Goal: Task Accomplishment & Management: Use online tool/utility

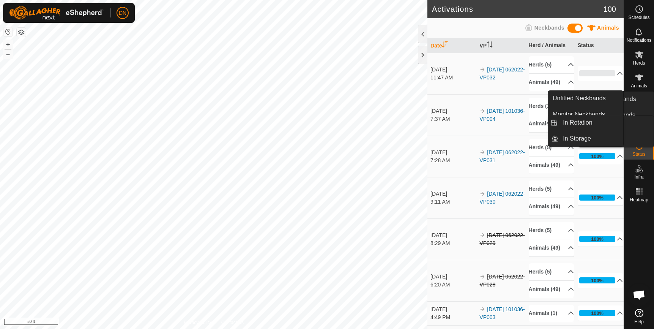
click at [638, 122] on icon at bounding box center [639, 122] width 9 height 9
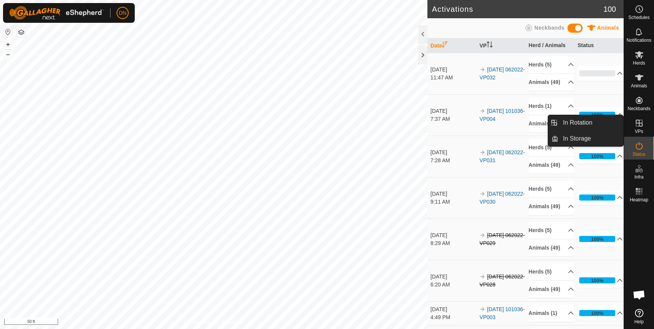
click at [591, 120] on link "In Rotation" at bounding box center [590, 122] width 65 height 15
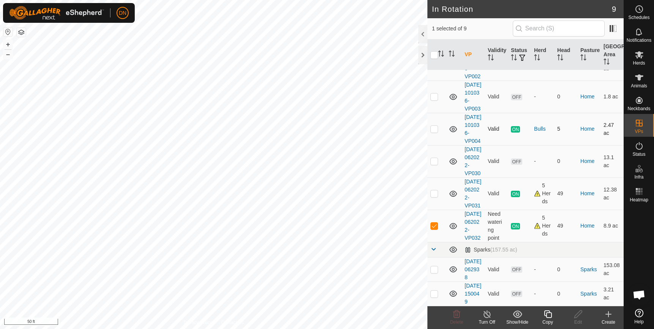
scroll to position [141, 0]
click at [549, 317] on icon at bounding box center [548, 314] width 8 height 8
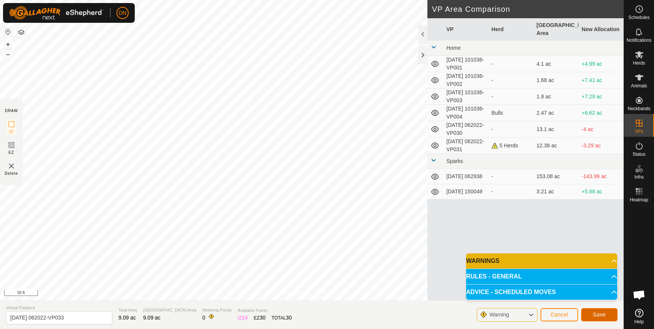
click at [602, 313] on span "Save" at bounding box center [599, 314] width 13 height 6
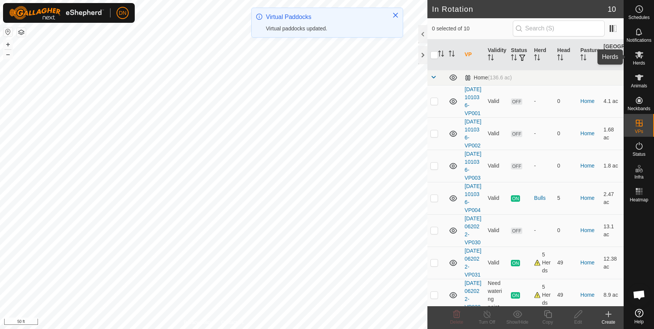
click at [638, 58] on icon at bounding box center [639, 54] width 9 height 9
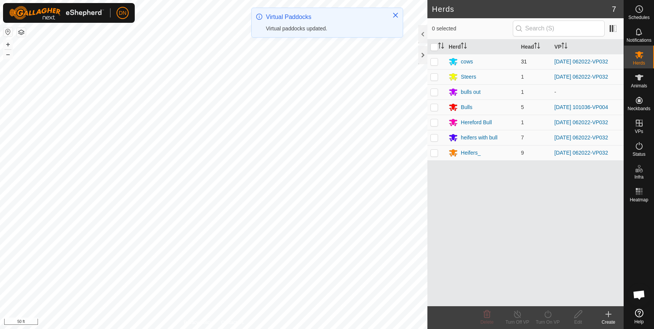
click at [435, 61] on p-checkbox at bounding box center [434, 61] width 8 height 6
checkbox input "true"
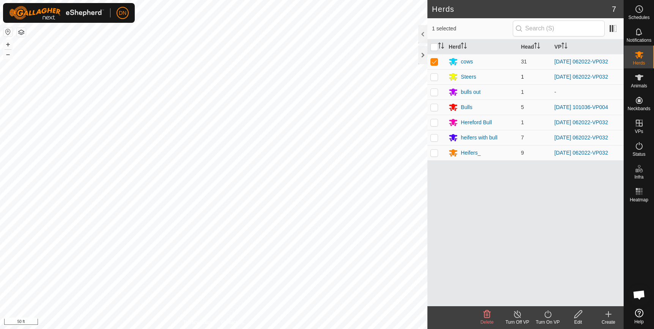
click at [432, 77] on p-checkbox at bounding box center [434, 77] width 8 height 6
checkbox input "true"
drag, startPoint x: 432, startPoint y: 123, endPoint x: 430, endPoint y: 146, distance: 23.2
click at [432, 123] on p-checkbox at bounding box center [434, 122] width 8 height 6
checkbox input "true"
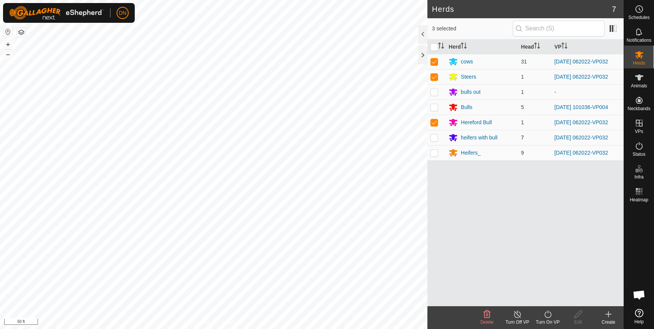
click at [435, 134] on p-checkbox at bounding box center [434, 137] width 8 height 6
checkbox input "true"
click at [433, 151] on p-checkbox at bounding box center [434, 153] width 8 height 6
checkbox input "true"
click at [544, 314] on icon at bounding box center [547, 313] width 9 height 9
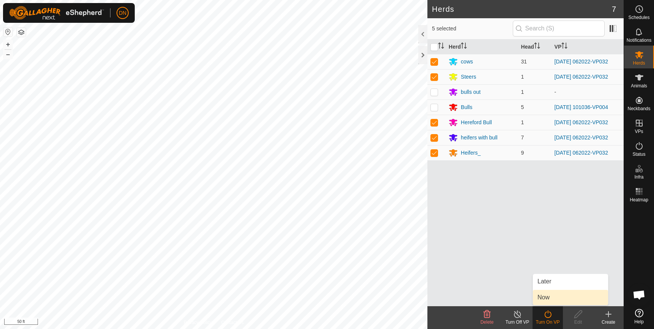
click at [550, 293] on link "Now" at bounding box center [570, 297] width 75 height 15
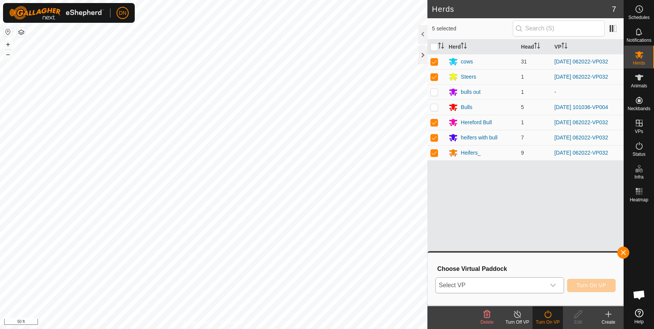
click at [556, 284] on icon "dropdown trigger" at bounding box center [553, 285] width 6 height 6
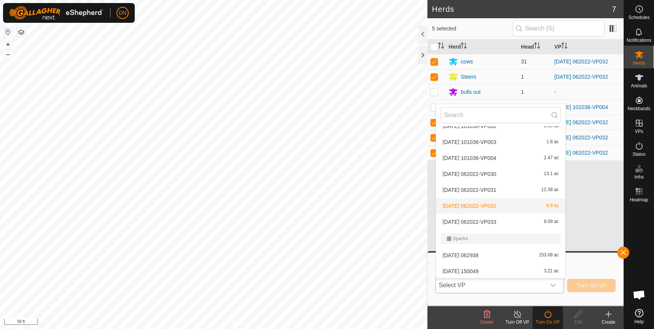
scroll to position [42, 0]
click at [502, 218] on li "[DATE] 062022-VP033 9.09 ac" at bounding box center [500, 220] width 129 height 15
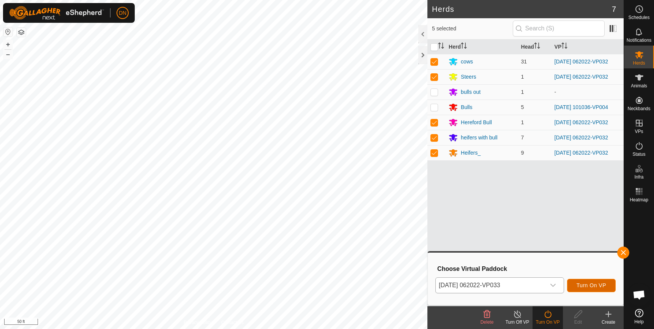
click at [589, 284] on span "Turn On VP" at bounding box center [592, 285] width 30 height 6
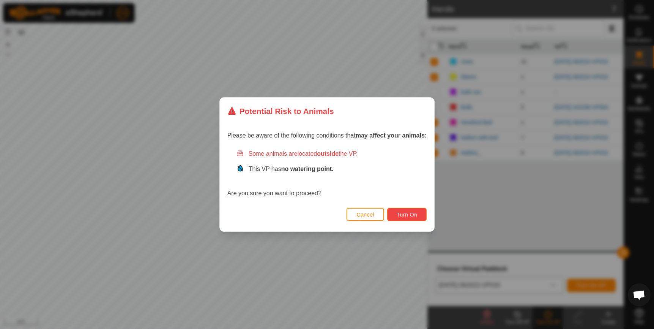
click at [411, 213] on span "Turn On" at bounding box center [407, 214] width 20 height 6
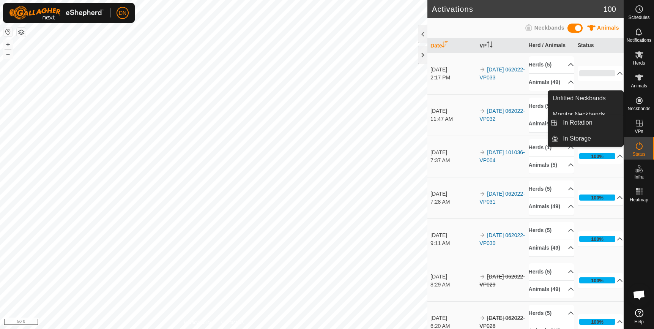
click at [637, 119] on icon at bounding box center [639, 122] width 9 height 9
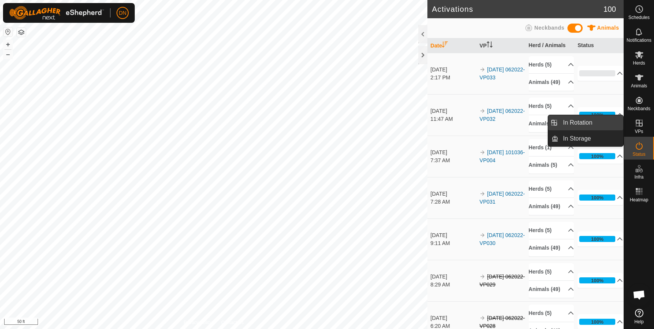
click at [597, 123] on link "In Rotation" at bounding box center [590, 122] width 65 height 15
